Goal: Find specific page/section: Find specific page/section

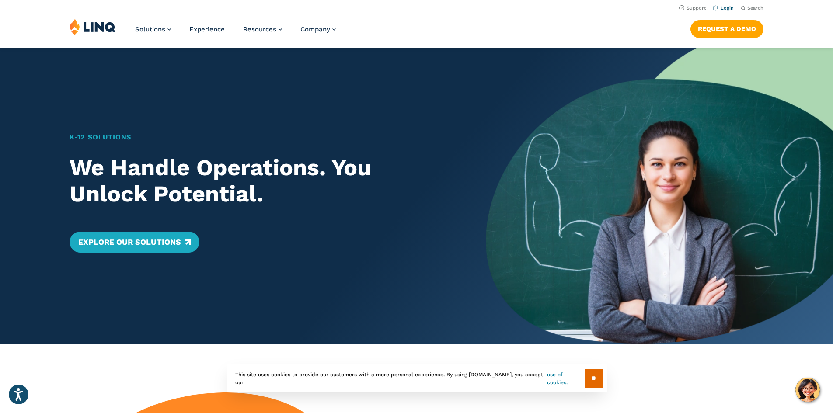
click at [719, 9] on link "Login" at bounding box center [724, 8] width 21 height 6
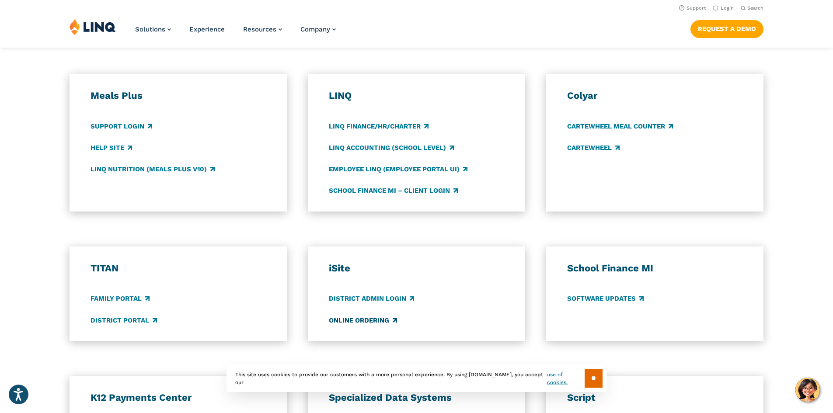
scroll to position [438, 0]
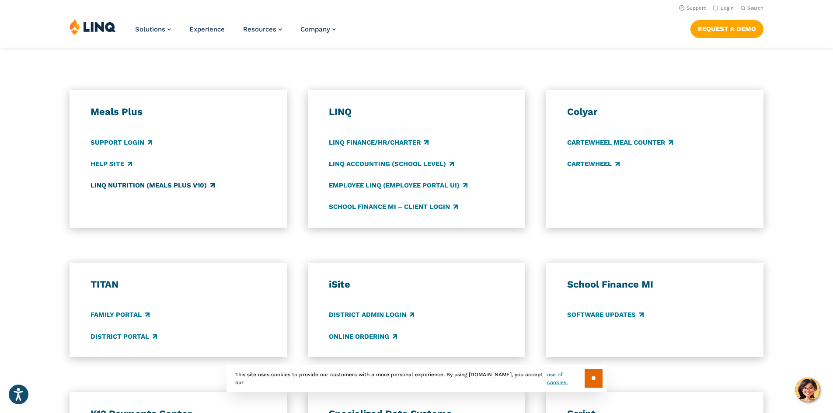
click at [119, 185] on link "LINQ Nutrition (Meals Plus v10)" at bounding box center [153, 186] width 124 height 10
click at [606, 163] on link "CARTEWHEEL" at bounding box center [593, 164] width 53 height 10
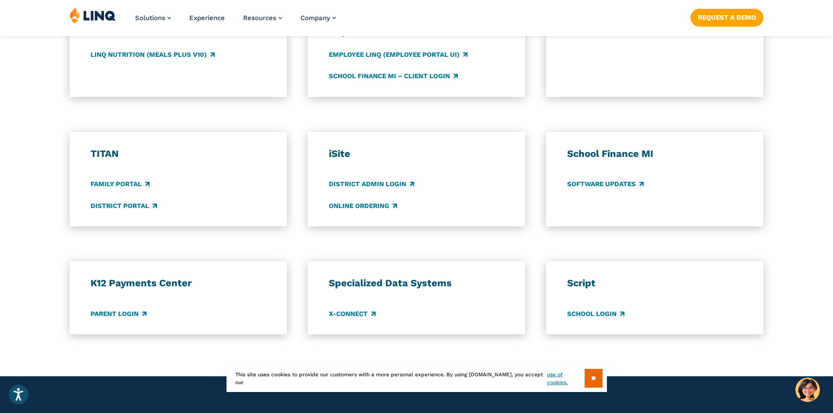
scroll to position [569, 0]
click at [131, 314] on link "Parent Login" at bounding box center [119, 314] width 56 height 10
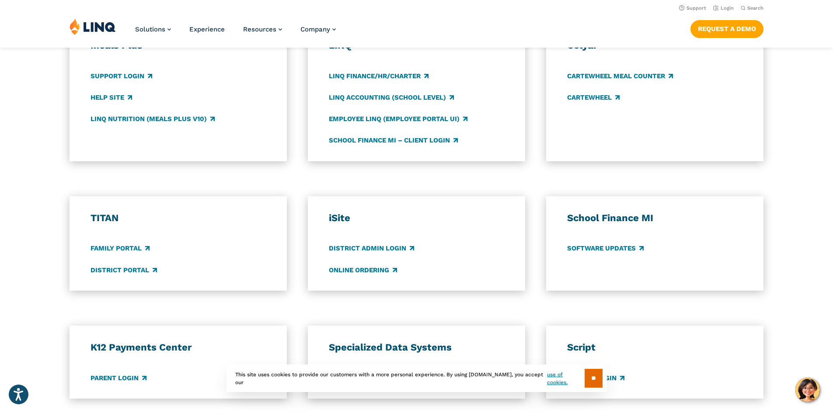
scroll to position [481, 0]
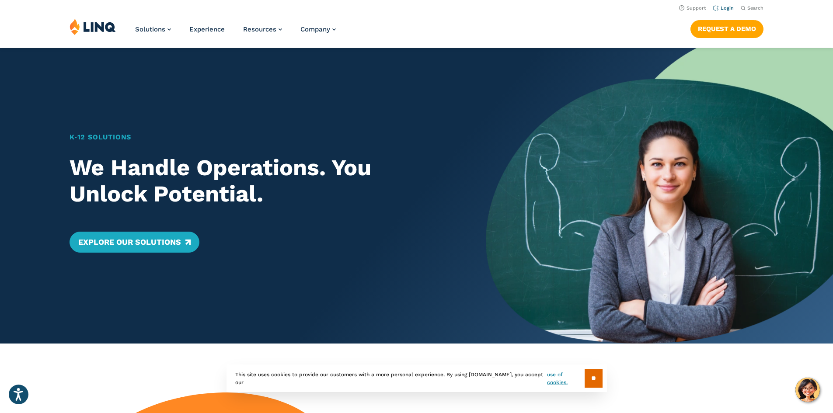
click at [715, 8] on link "Login" at bounding box center [724, 8] width 21 height 6
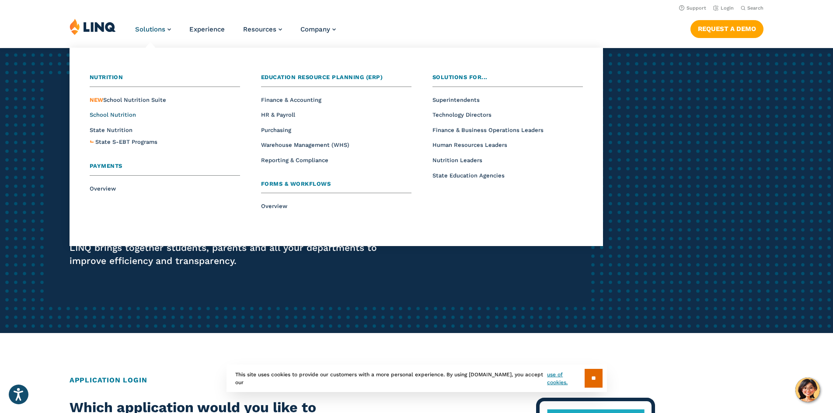
click at [112, 113] on span "School Nutrition" at bounding box center [113, 115] width 46 height 7
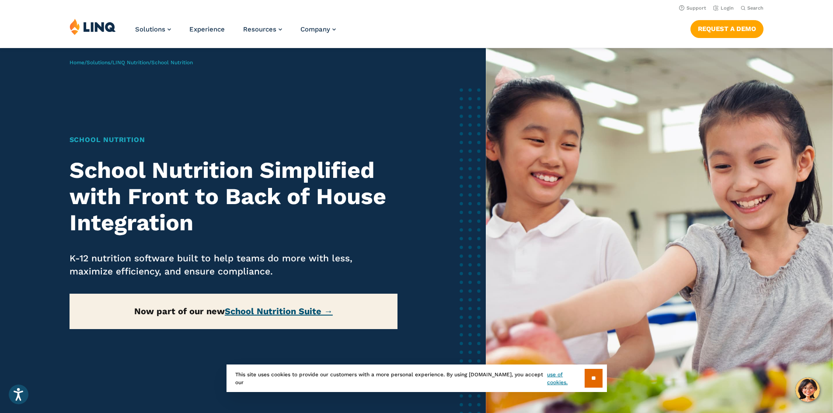
click at [244, 311] on link "School Nutrition Suite →" at bounding box center [279, 311] width 108 height 11
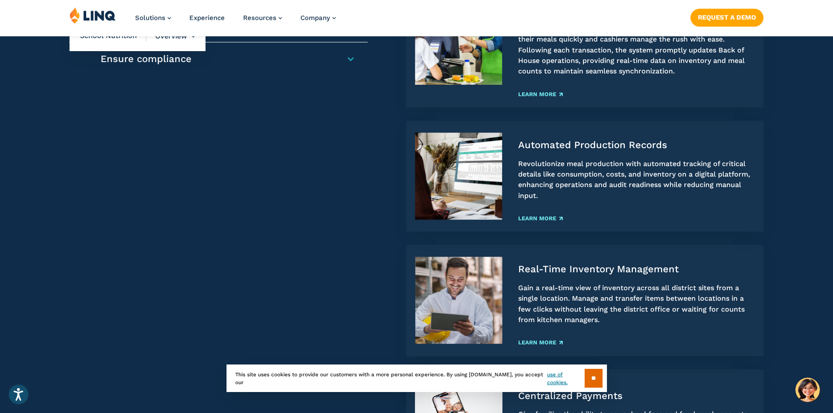
scroll to position [875, 0]
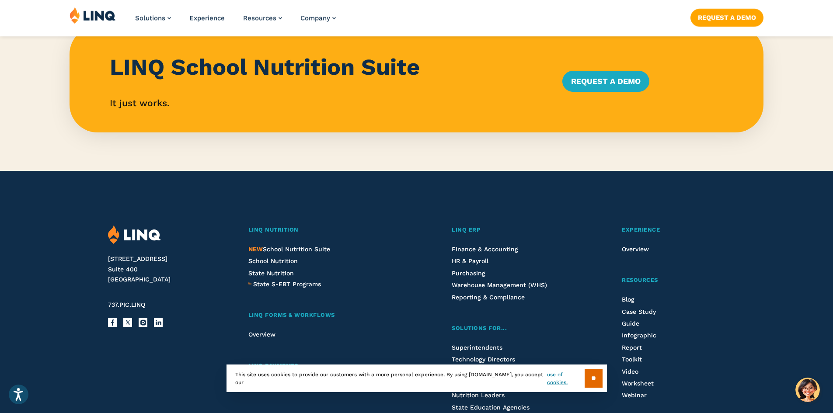
scroll to position [919, 0]
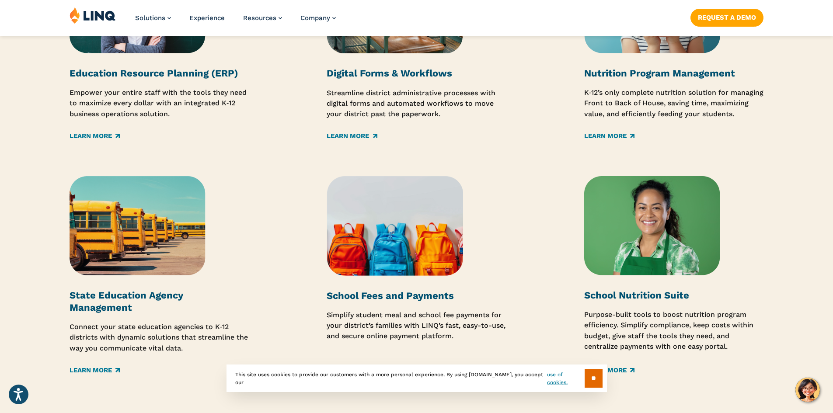
scroll to position [1356, 0]
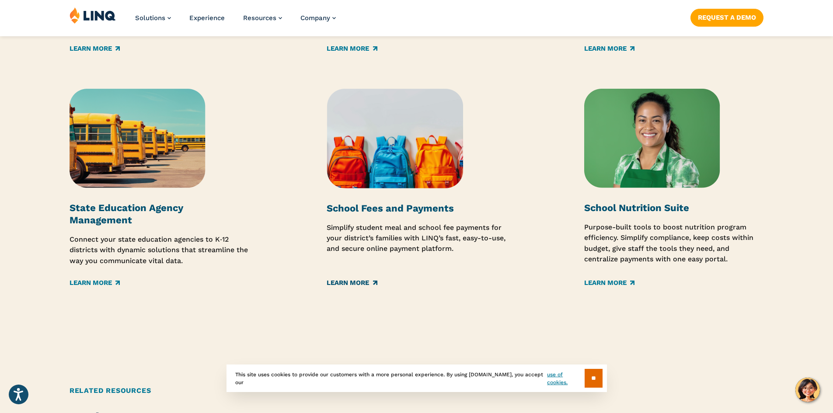
click at [371, 281] on link "Learn More" at bounding box center [352, 283] width 50 height 10
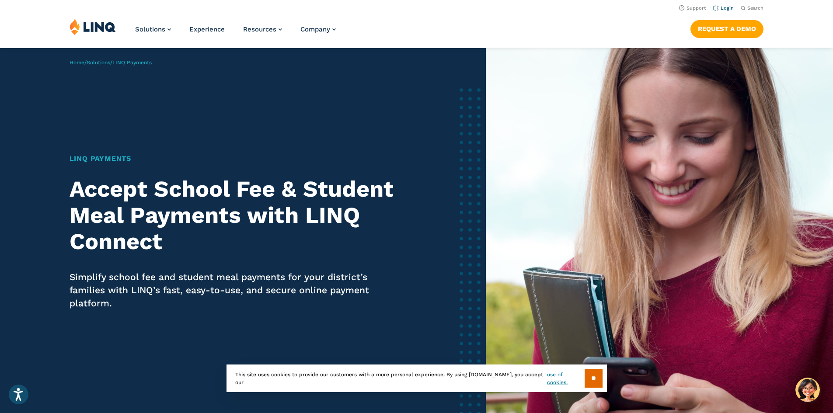
click at [720, 7] on link "Login" at bounding box center [724, 8] width 21 height 6
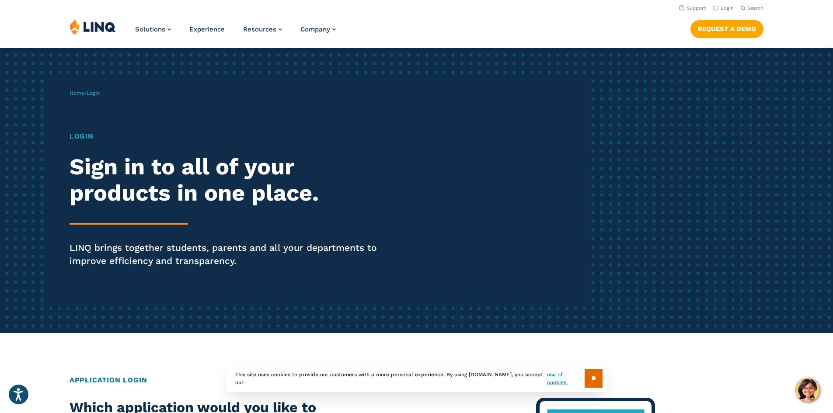
click at [86, 137] on h1 "Login" at bounding box center [230, 136] width 321 height 11
click at [126, 246] on p "LINQ brings together students, parents and all your departments to improve effi…" at bounding box center [230, 255] width 321 height 26
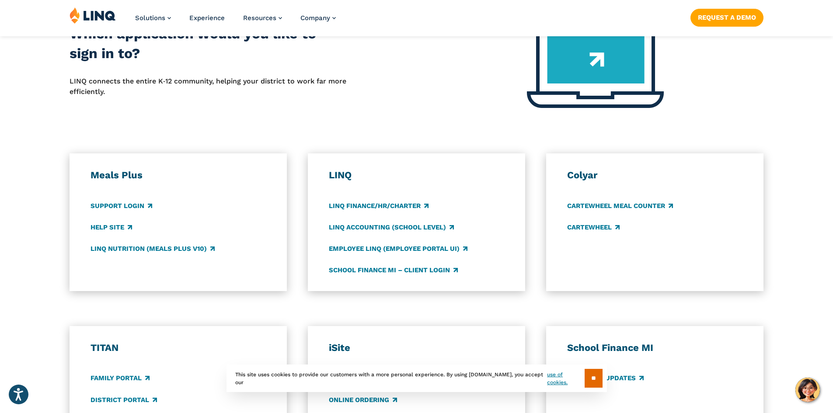
scroll to position [394, 0]
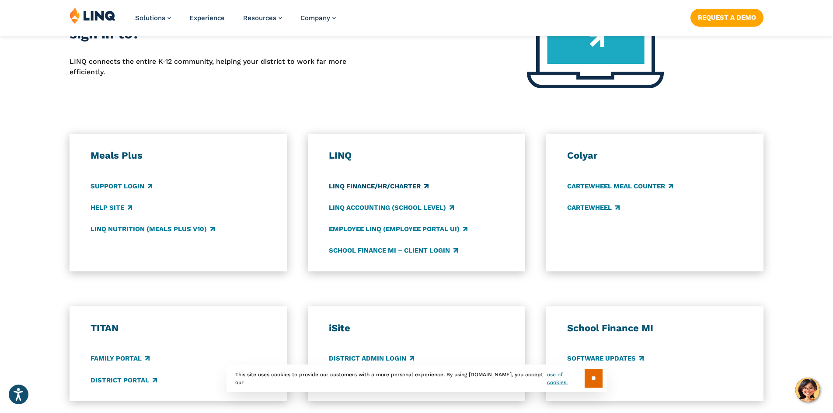
click at [392, 187] on link "LINQ Finance/HR/Charter" at bounding box center [379, 187] width 100 height 10
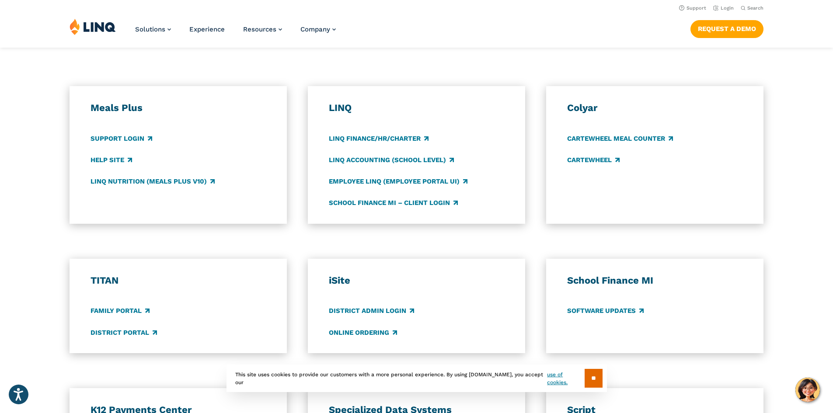
scroll to position [438, 0]
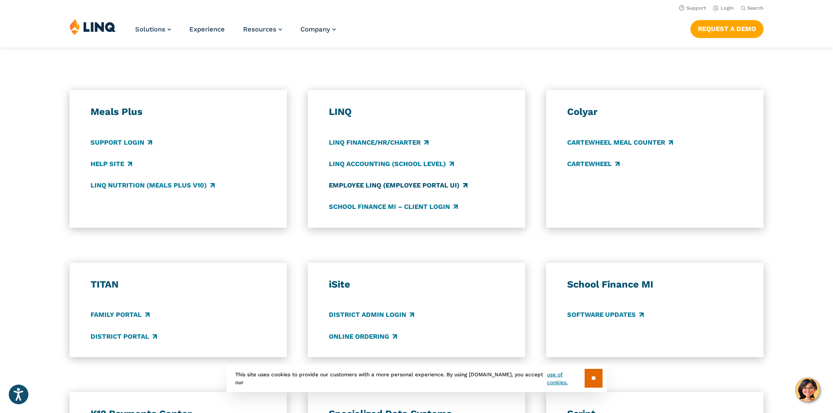
click at [355, 185] on link "Employee LINQ (Employee Portal UI)" at bounding box center [398, 186] width 139 height 10
click at [396, 163] on link "LINQ Accounting (school level)" at bounding box center [391, 164] width 125 height 10
click at [113, 144] on link "Support Login" at bounding box center [122, 143] width 62 height 10
